Goal: Use online tool/utility: Use online tool/utility

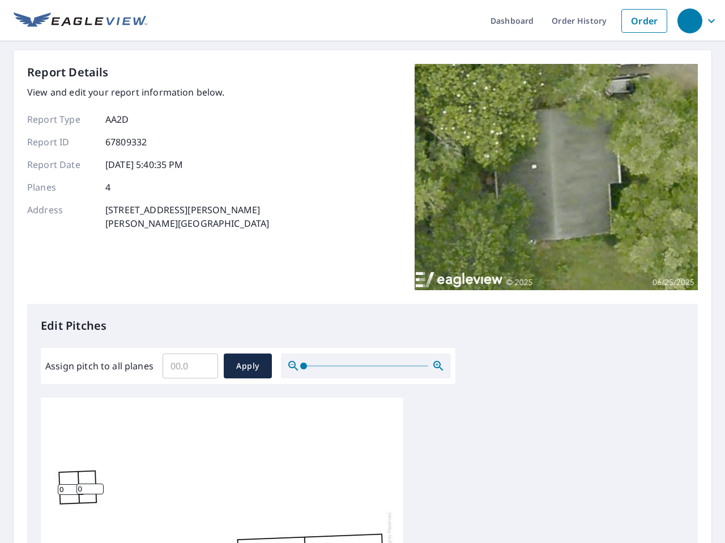
click at [362, 272] on div "Report Details View and edit your report information below. Report Type AA2D Re…" at bounding box center [362, 184] width 670 height 240
click at [689, 20] on div "button" at bounding box center [689, 20] width 25 height 25
click at [190, 366] on input "Assign pitch to all planes" at bounding box center [189, 366] width 55 height 32
click at [247, 366] on span "Apply" at bounding box center [248, 366] width 30 height 14
click at [438, 366] on icon "button" at bounding box center [438, 366] width 14 height 14
